Goal: Information Seeking & Learning: Check status

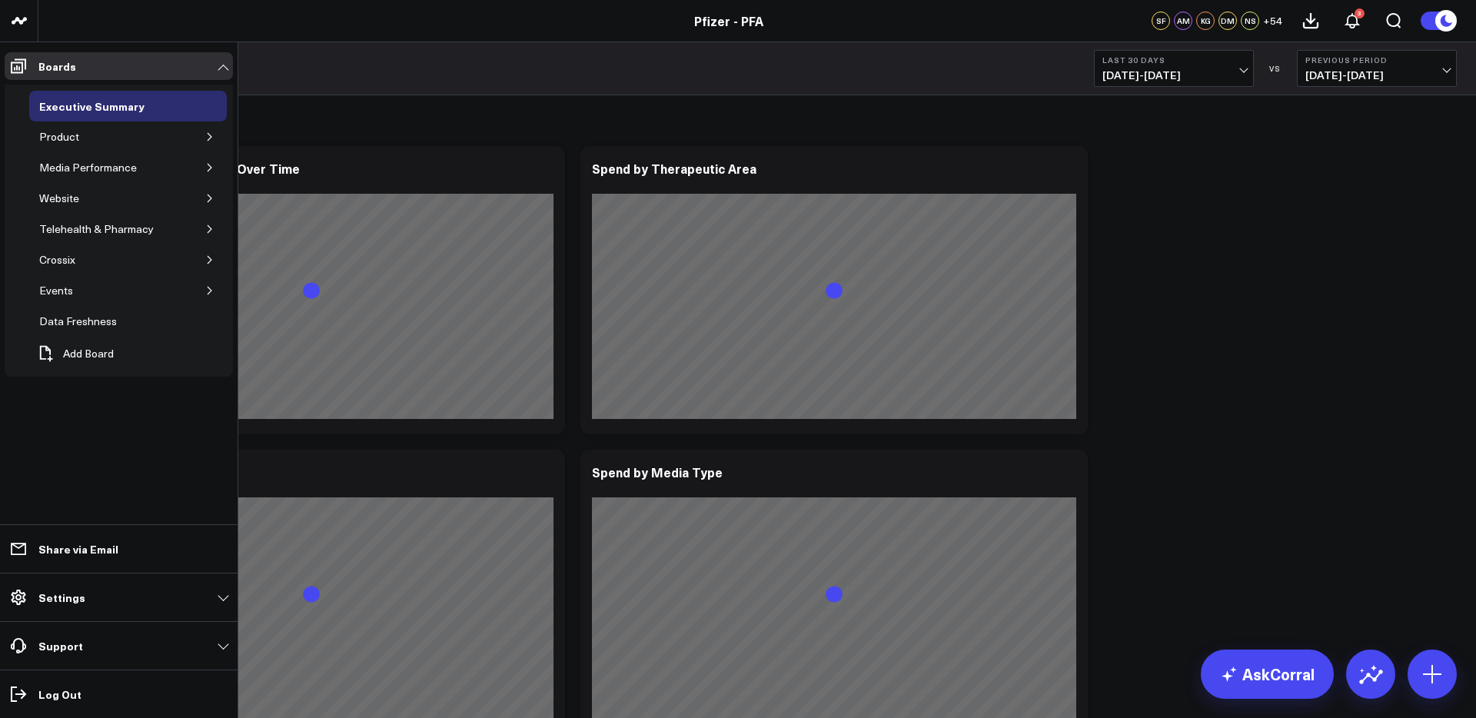
click at [13, 67] on icon at bounding box center [18, 66] width 18 height 18
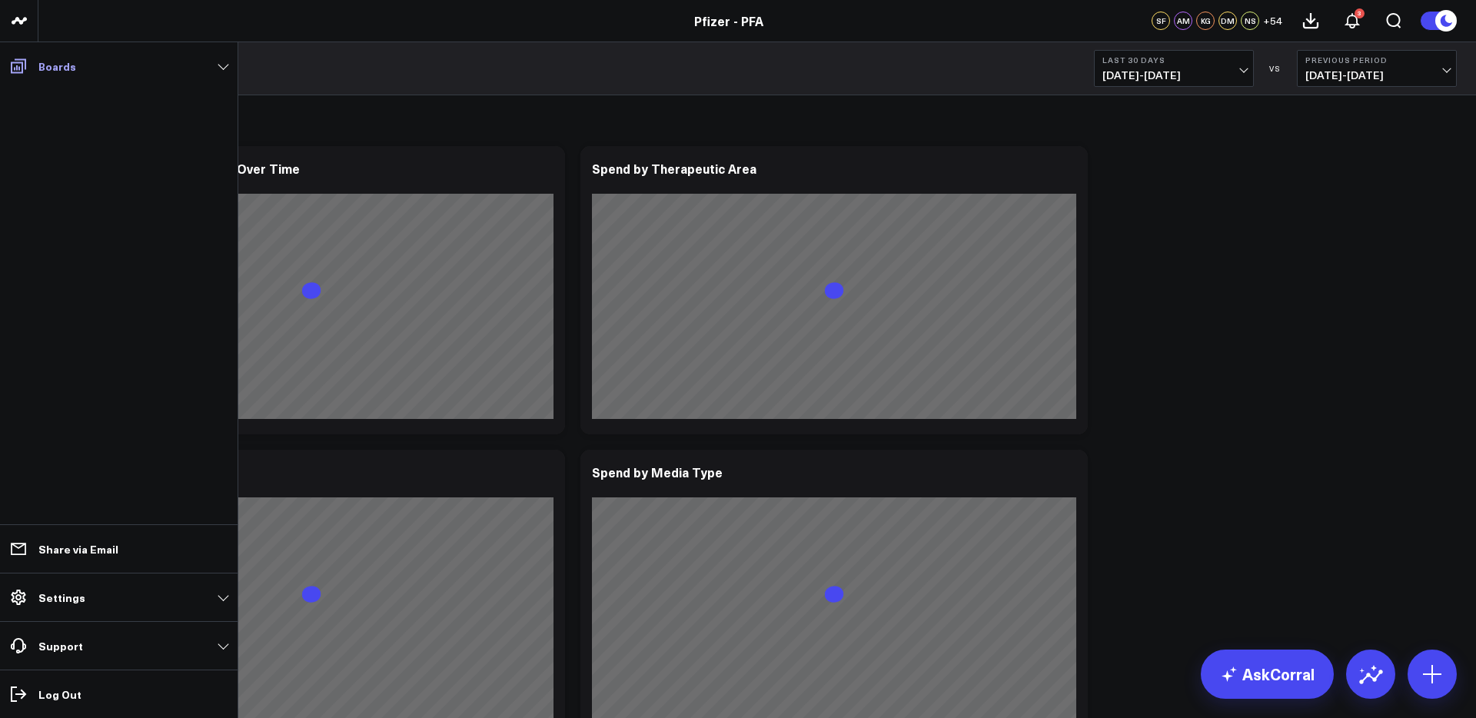
click at [29, 68] on span at bounding box center [19, 66] width 28 height 28
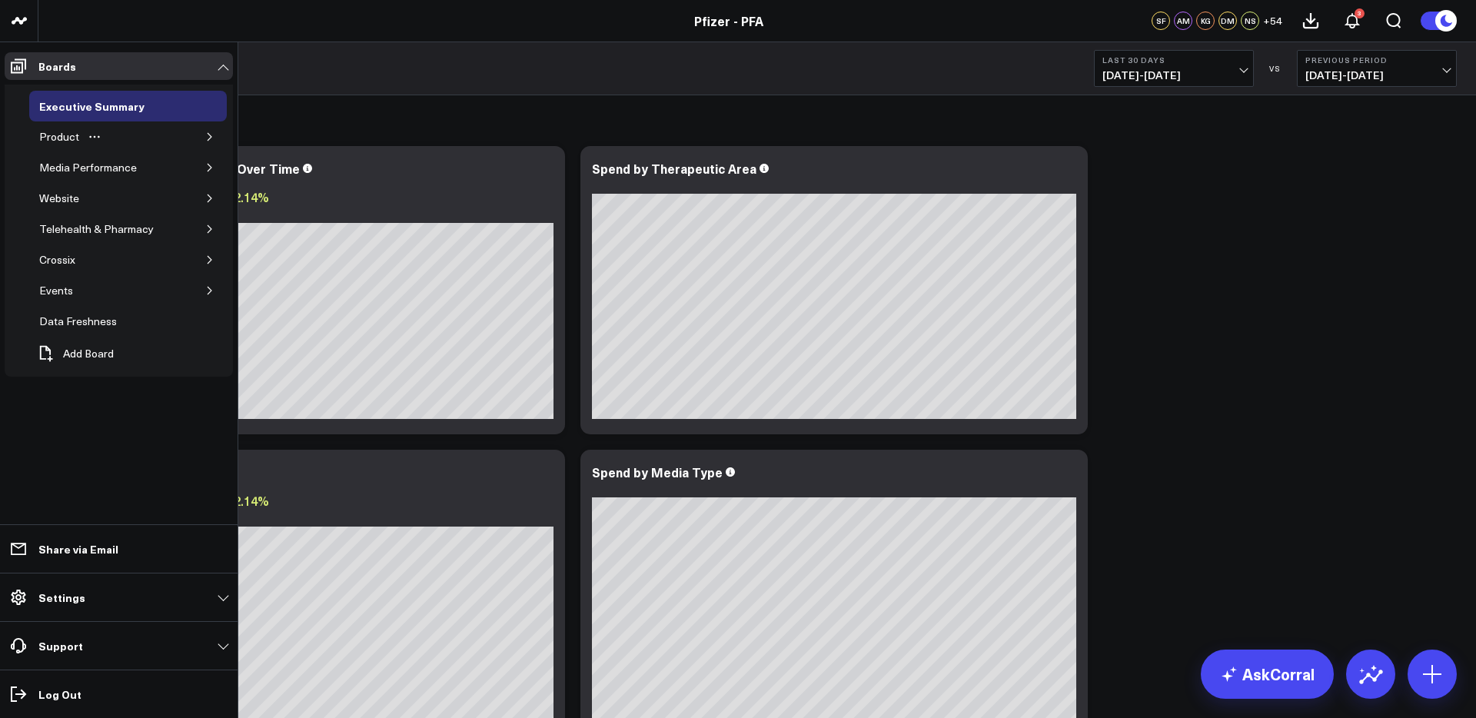
click at [211, 138] on icon "button" at bounding box center [209, 136] width 9 height 9
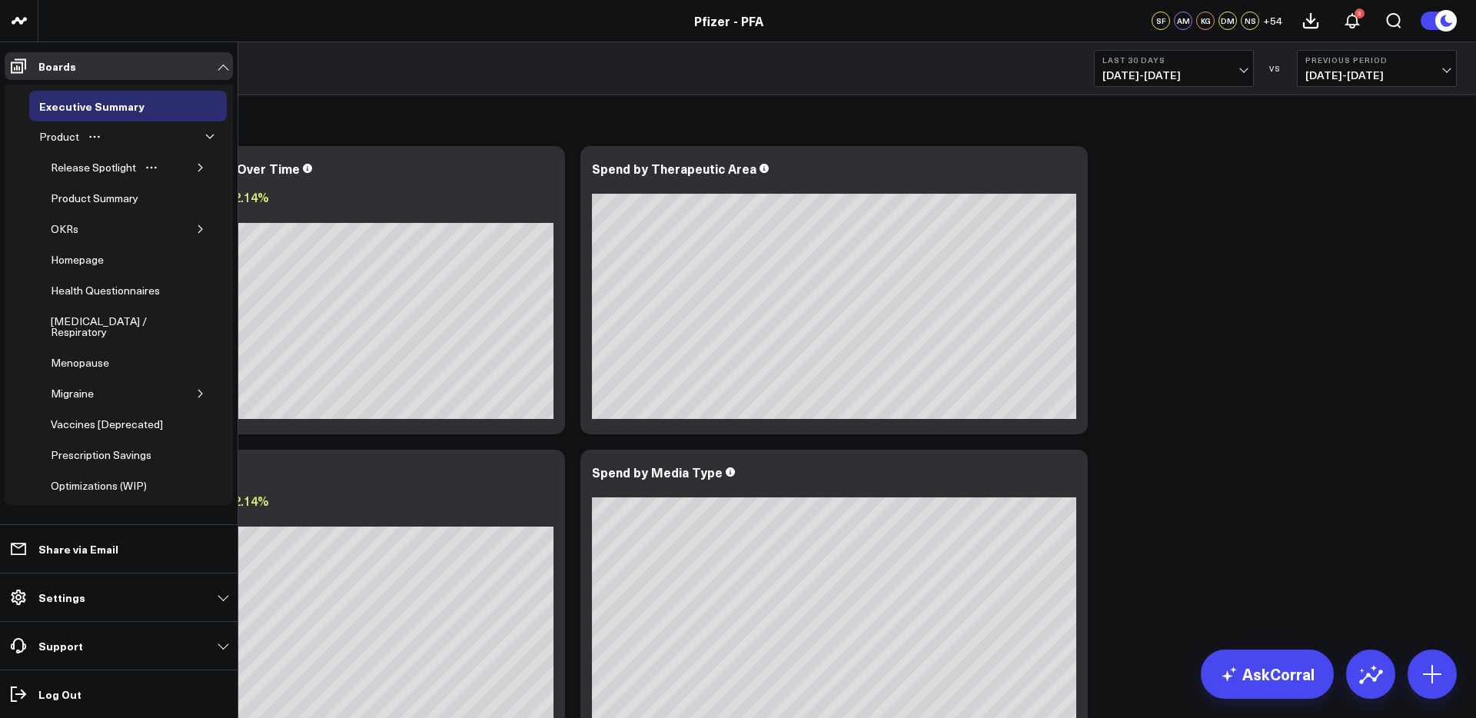
click at [196, 168] on icon "button" at bounding box center [200, 167] width 9 height 9
click at [98, 295] on div "5.2 OKRs" at bounding box center [96, 301] width 52 height 18
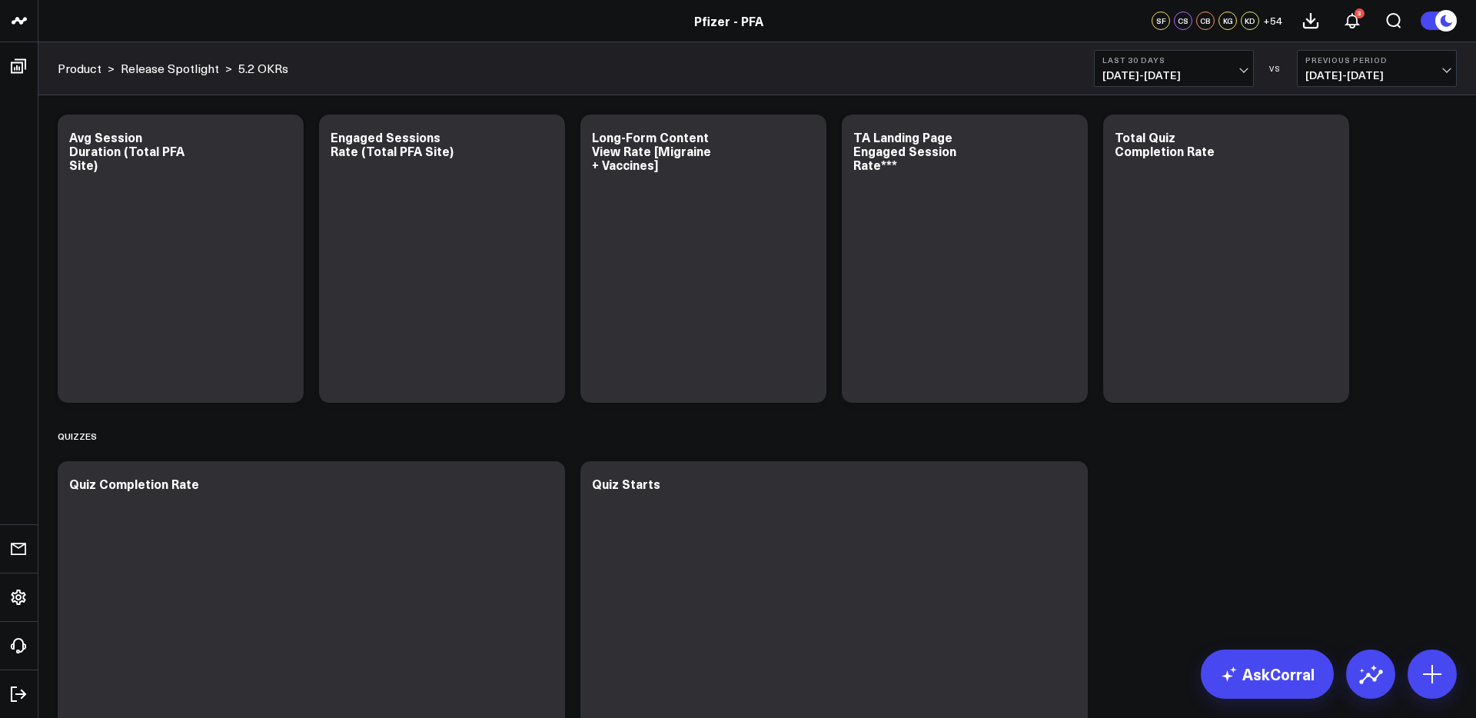
click at [1147, 75] on span "[DATE] - [DATE]" at bounding box center [1173, 75] width 143 height 12
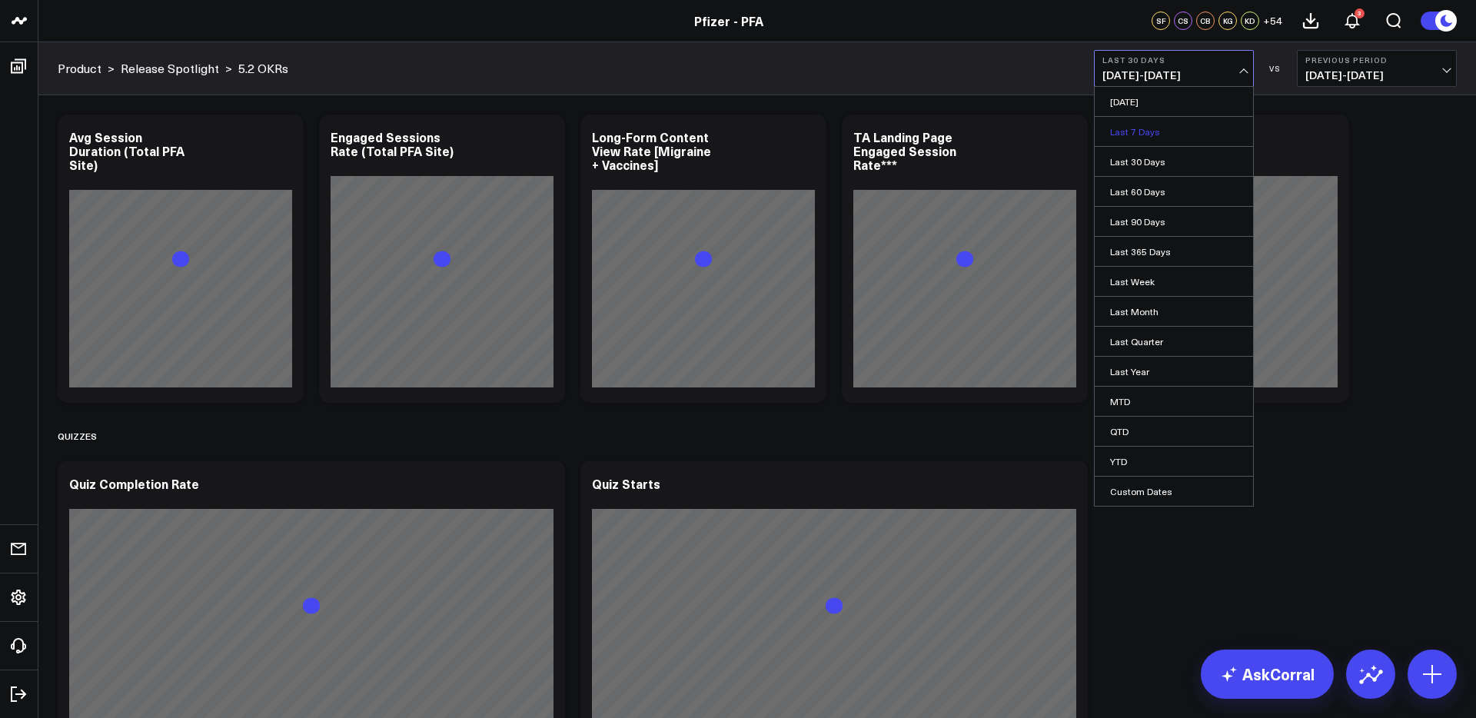
click at [1141, 138] on link "Last 7 Days" at bounding box center [1173, 131] width 158 height 29
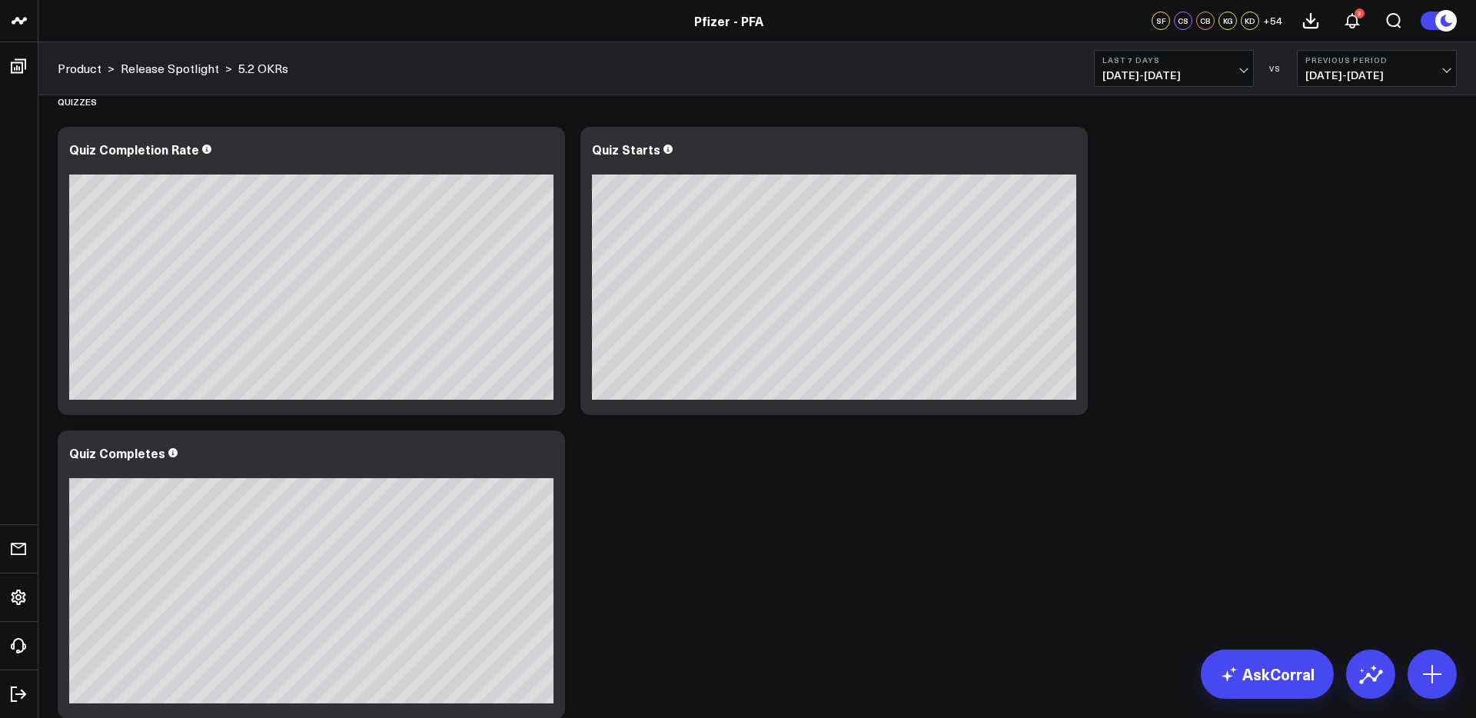
scroll to position [344, 0]
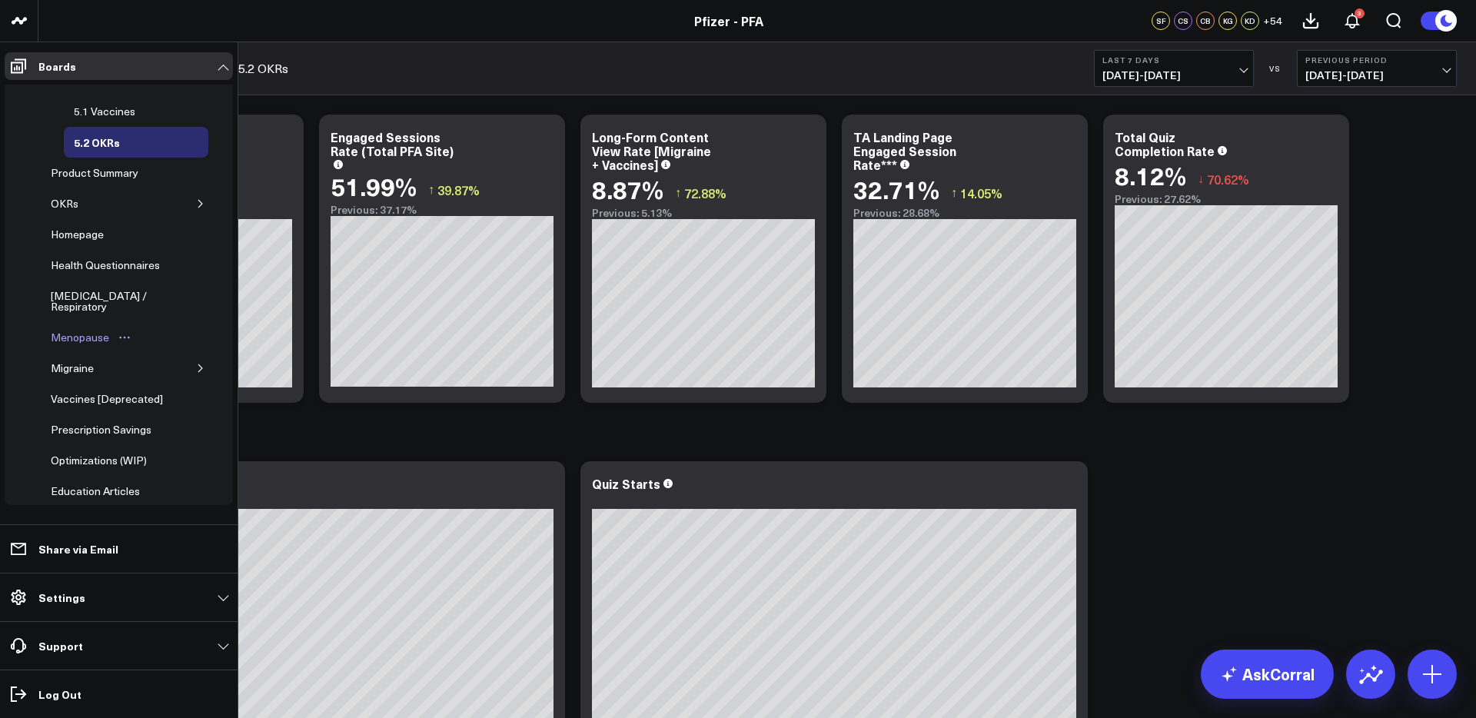
scroll to position [161, 0]
click at [196, 198] on icon "button" at bounding box center [200, 202] width 9 height 9
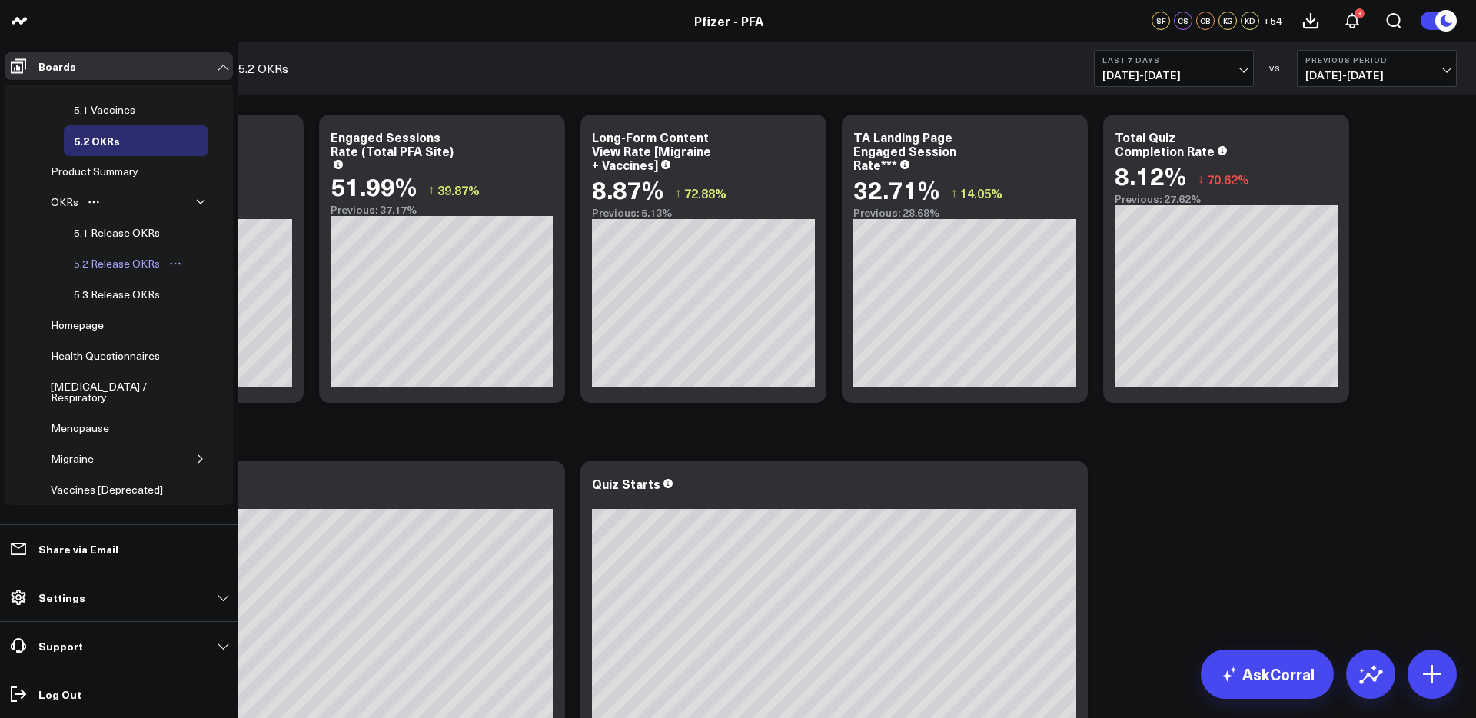
click at [127, 255] on div "5.2 Release OKRs" at bounding box center [117, 263] width 94 height 18
